Goal: Task Accomplishment & Management: Complete application form

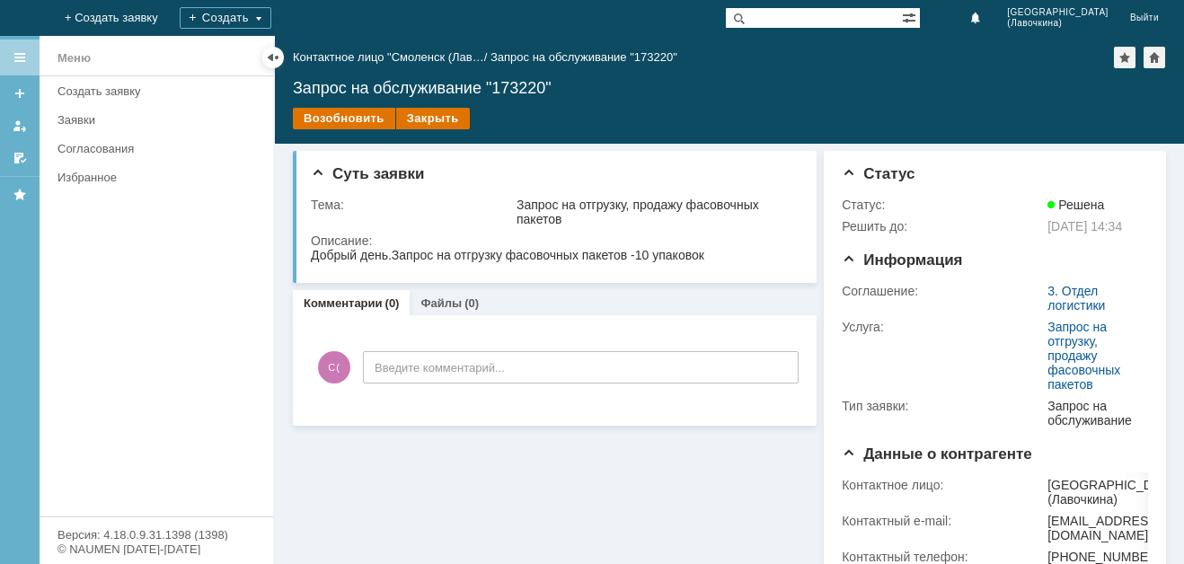
click at [145, 90] on div "Создать заявку" at bounding box center [160, 90] width 205 height 13
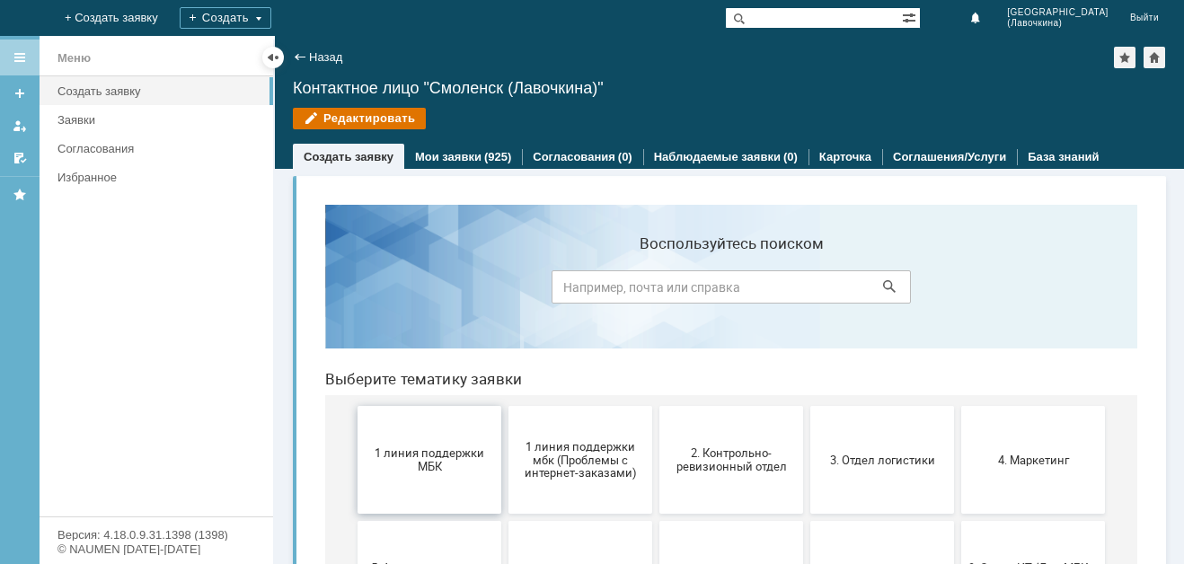
click at [418, 493] on button "1 линия поддержки МБК" at bounding box center [430, 460] width 144 height 108
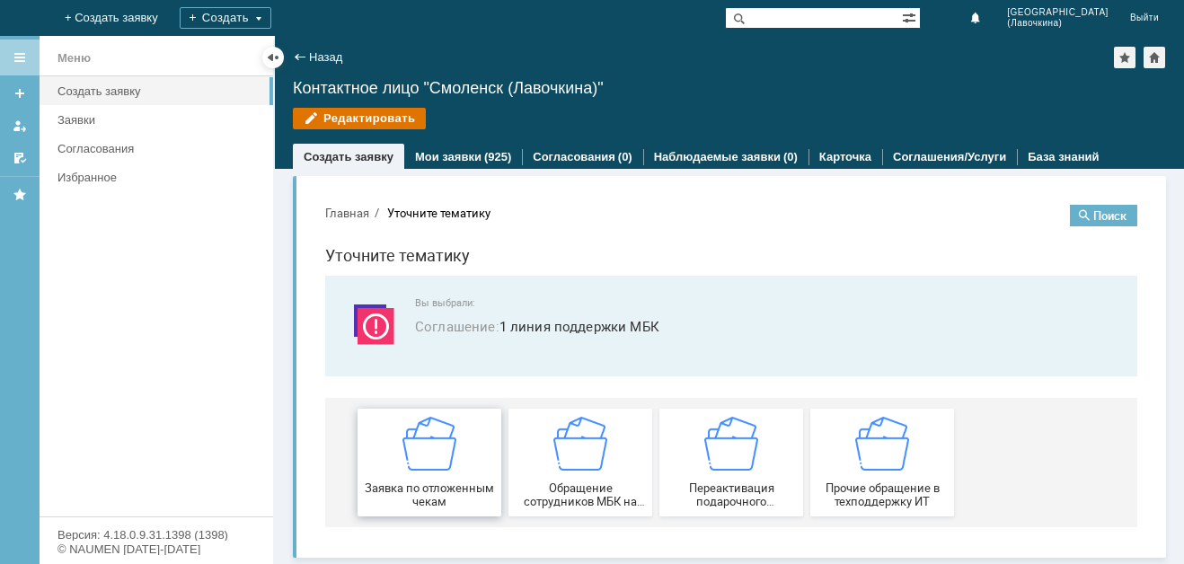
click at [430, 464] on img at bounding box center [430, 444] width 54 height 54
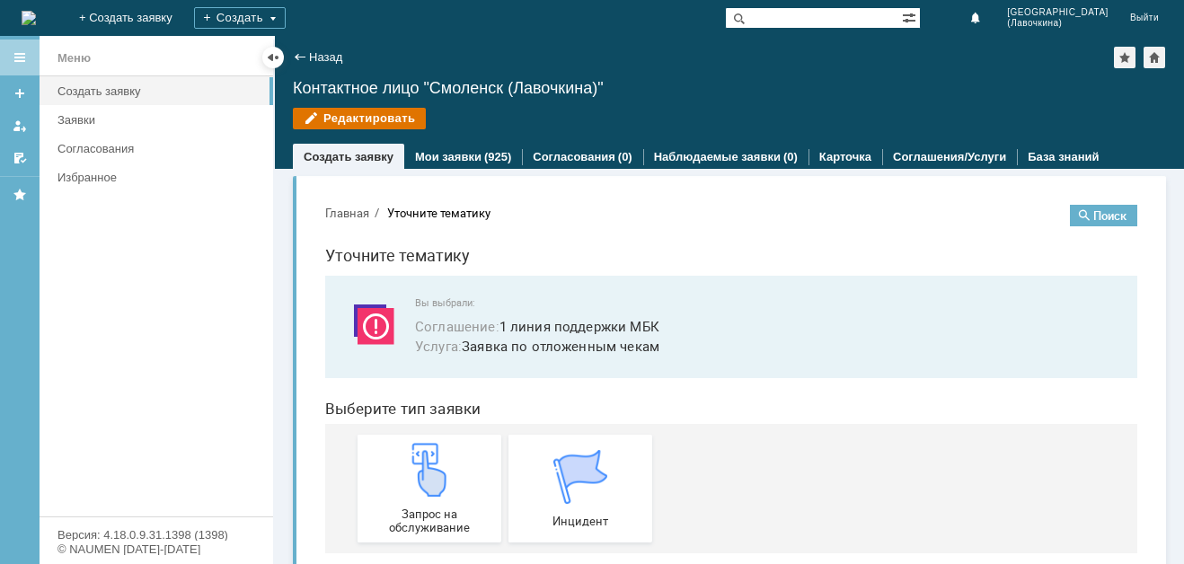
click at [430, 464] on img at bounding box center [430, 470] width 54 height 54
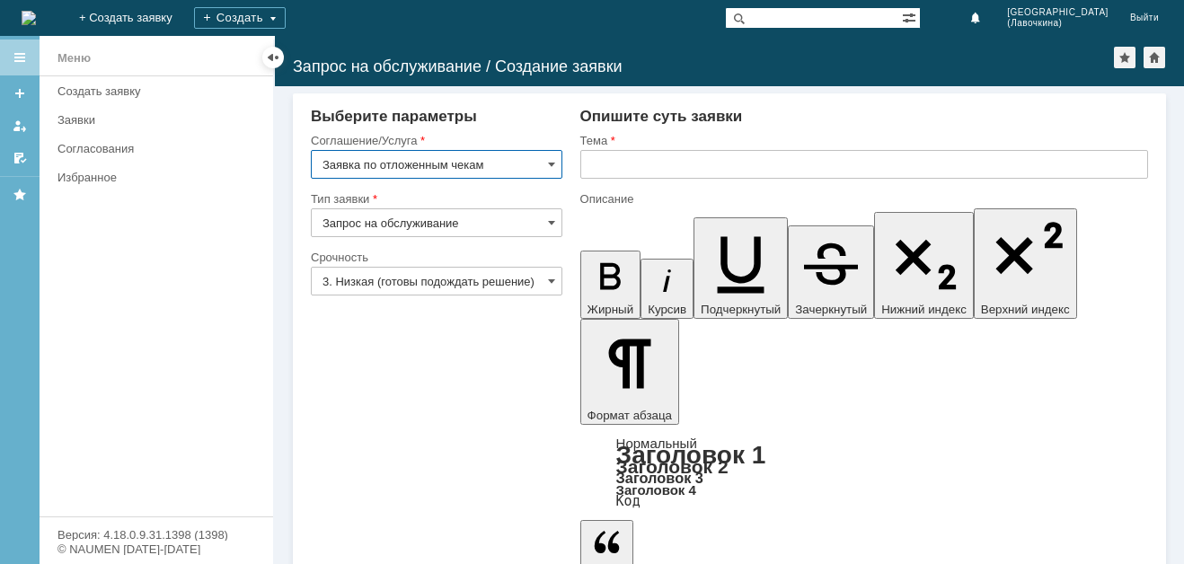
click at [490, 285] on input "3. Низкая (готовы подождать решение)" at bounding box center [437, 281] width 252 height 29
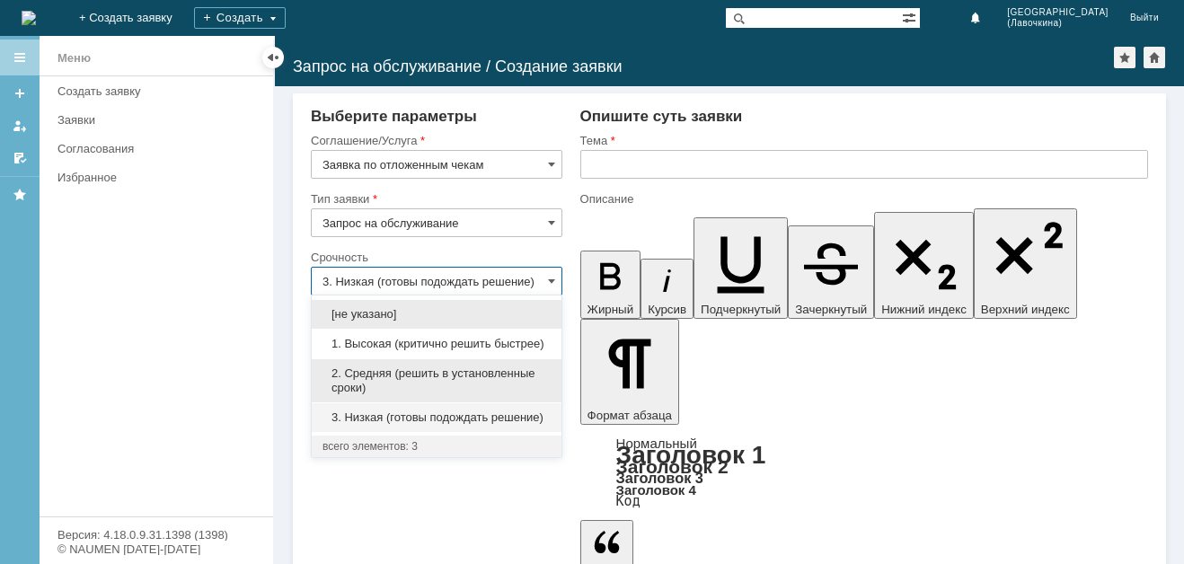
click at [386, 378] on span "2. Средняя (решить в установленные сроки)" at bounding box center [437, 381] width 228 height 29
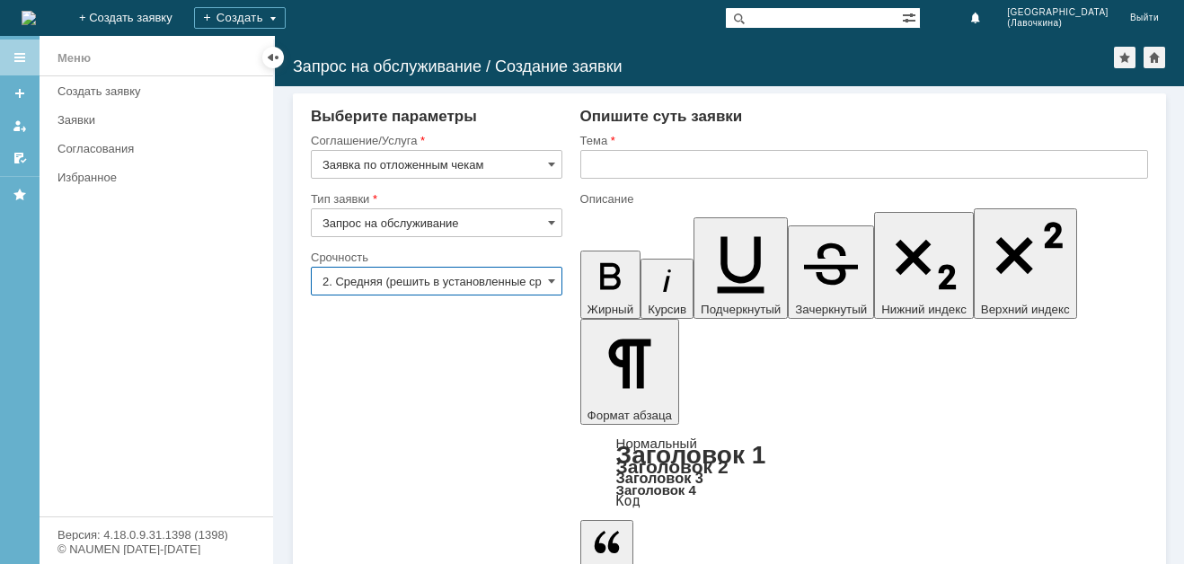
type input "2. Средняя (решить в установленные сроки)"
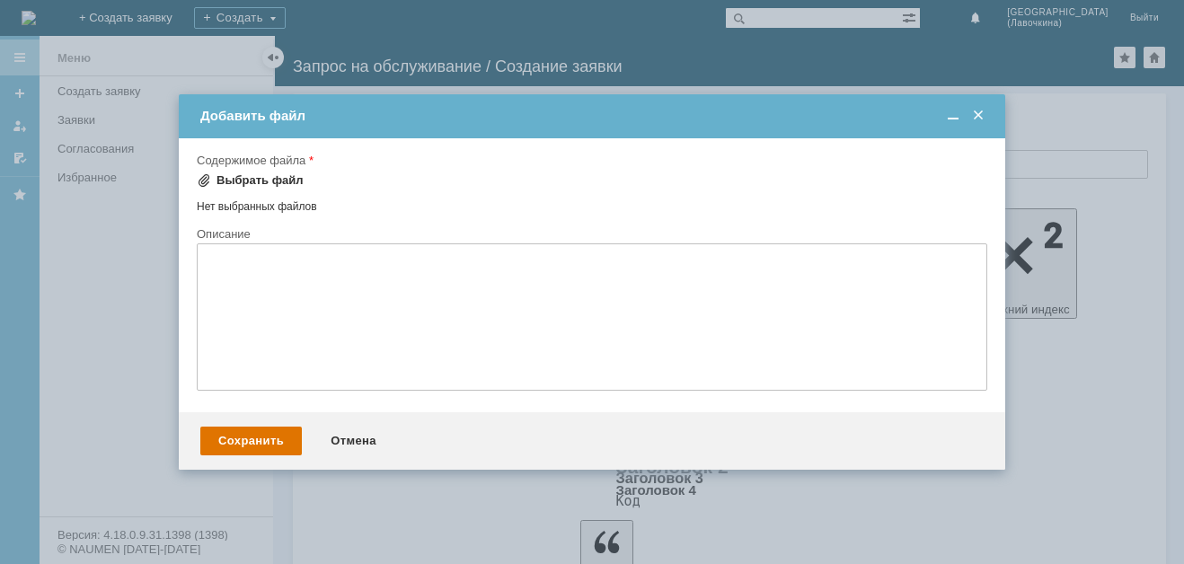
click at [261, 181] on div "Выбрать файл" at bounding box center [260, 180] width 87 height 14
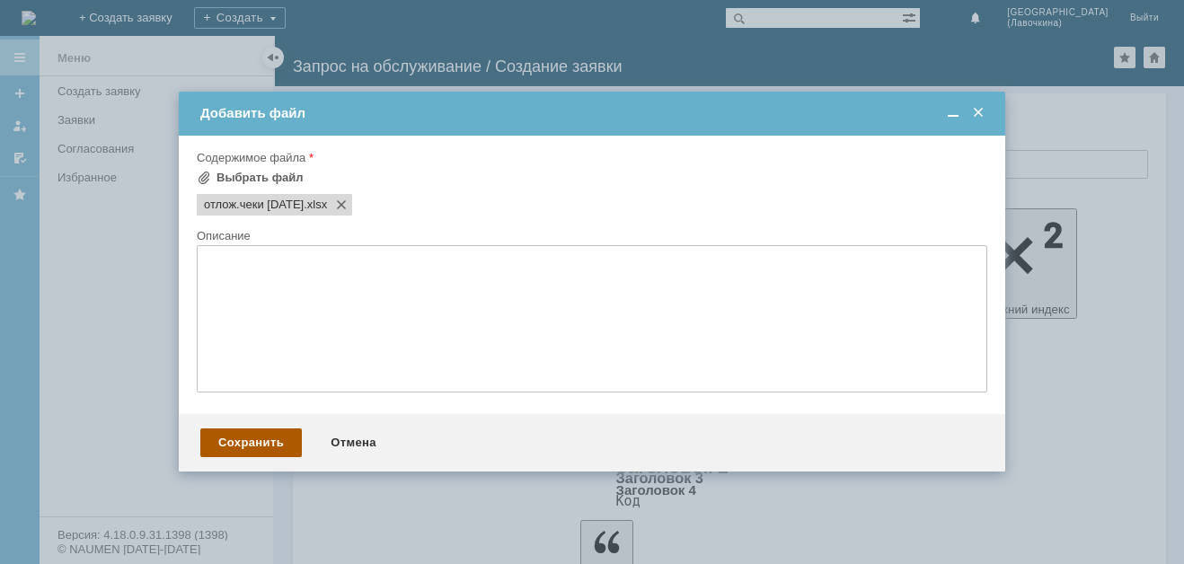
click at [275, 449] on div "Сохранить" at bounding box center [251, 443] width 102 height 29
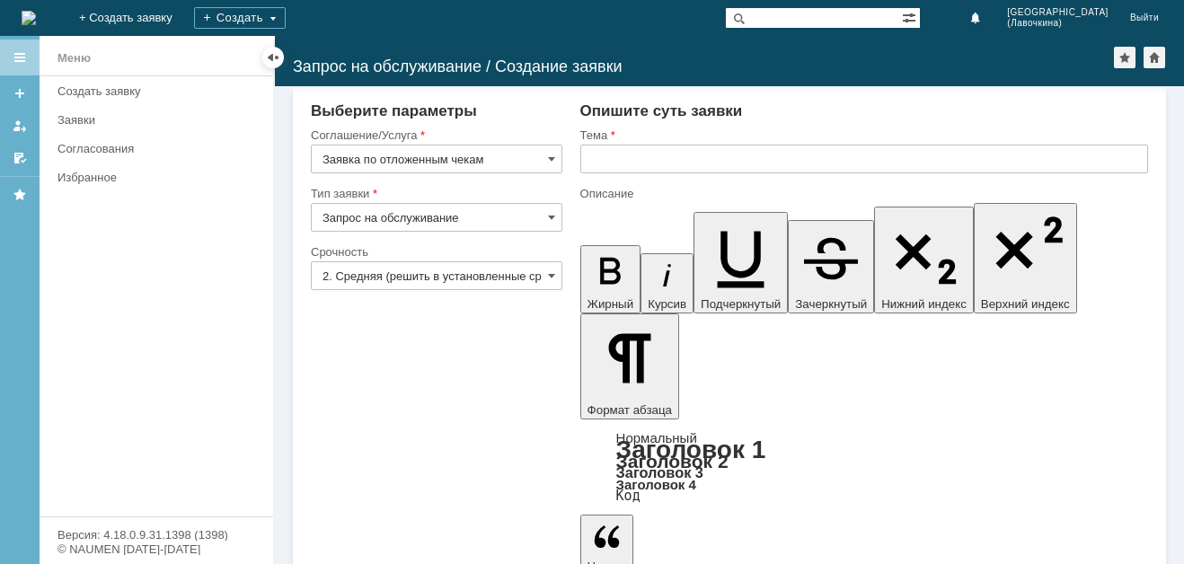
scroll to position [6, 0]
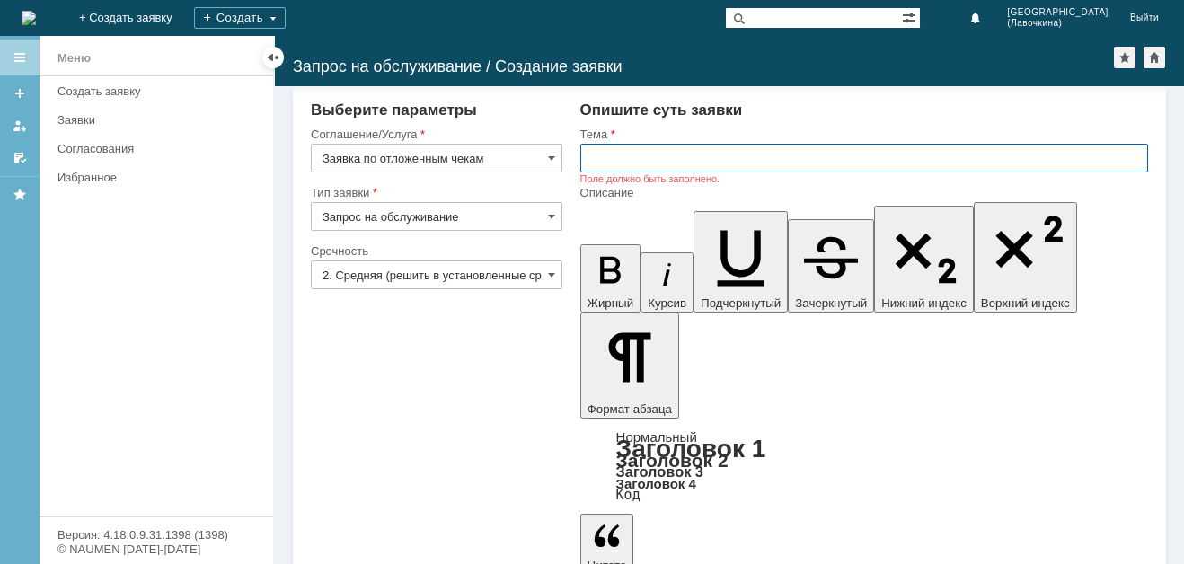
paste input "Заявка по отложенным чекам"
type input "Заявка по отложенным чекам"
